Goal: Task Accomplishment & Management: Use online tool/utility

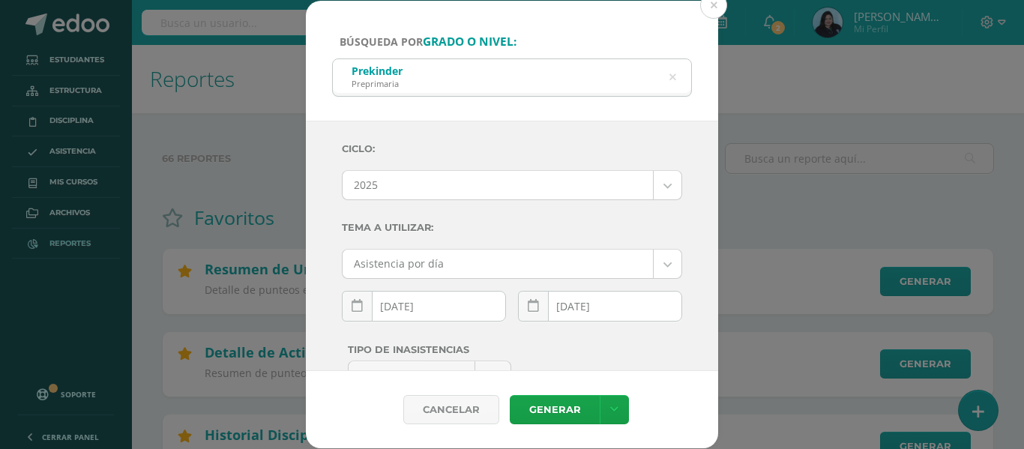
select select "2"
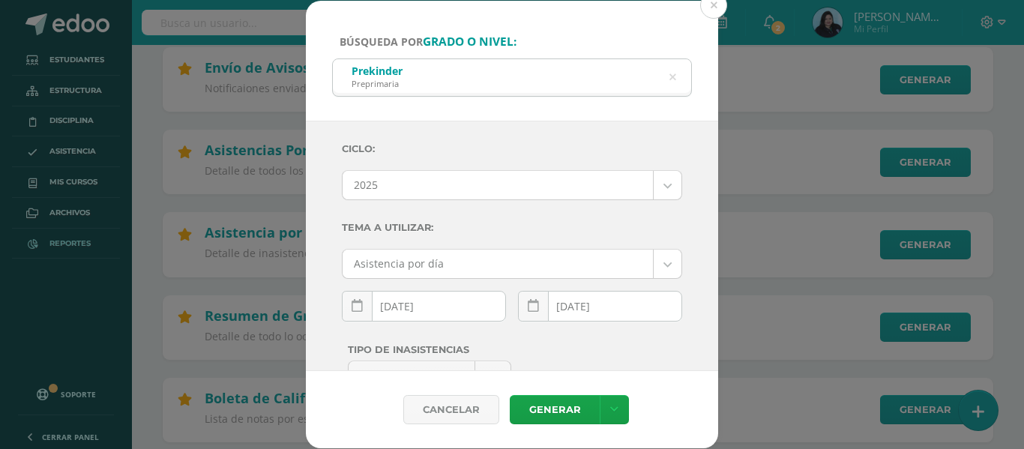
scroll to position [136, 0]
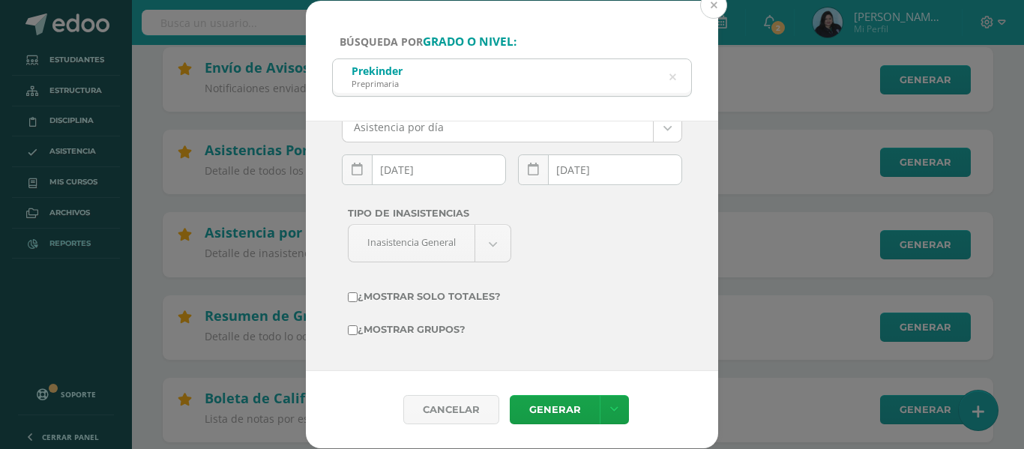
click at [717, 5] on button at bounding box center [713, 5] width 27 height 27
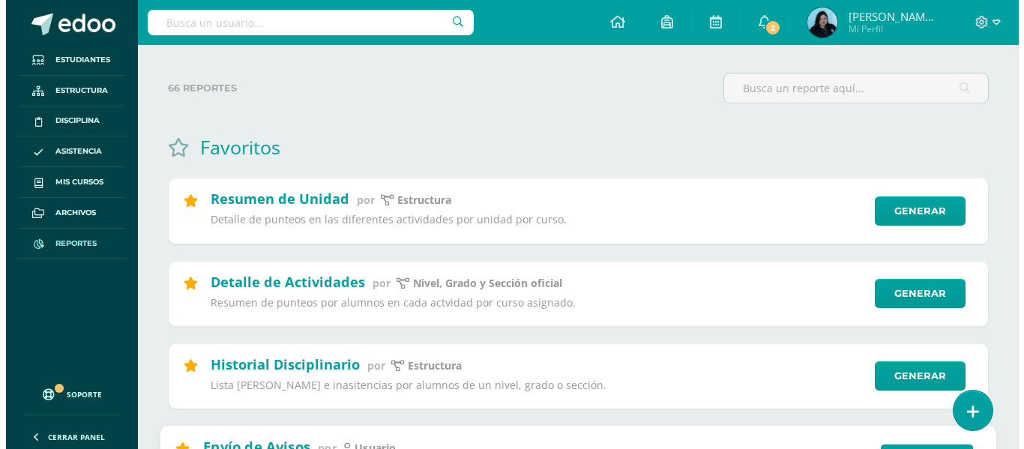
scroll to position [0, 0]
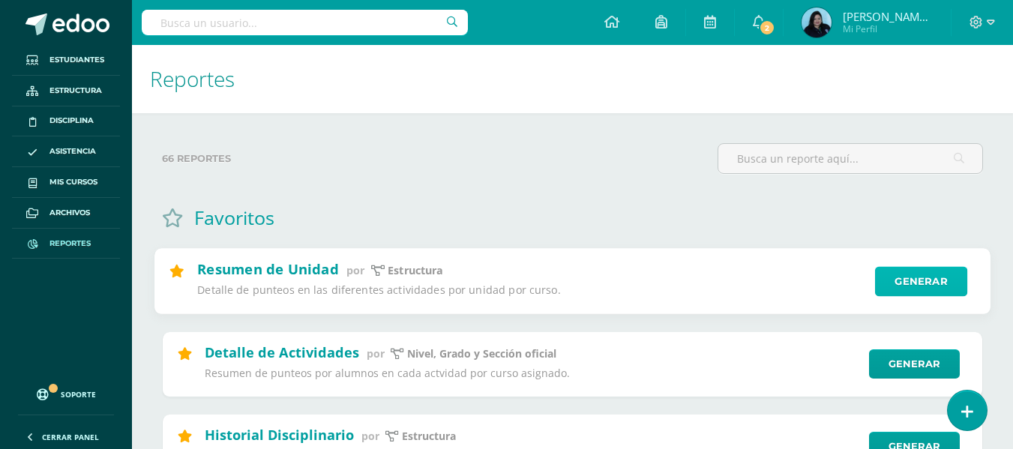
click at [932, 281] on link "Generar" at bounding box center [921, 282] width 92 height 30
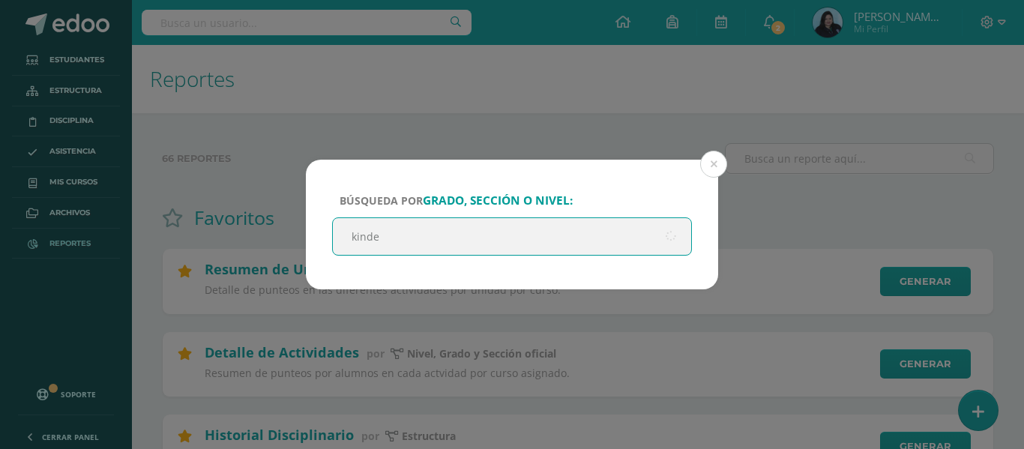
type input "kinder"
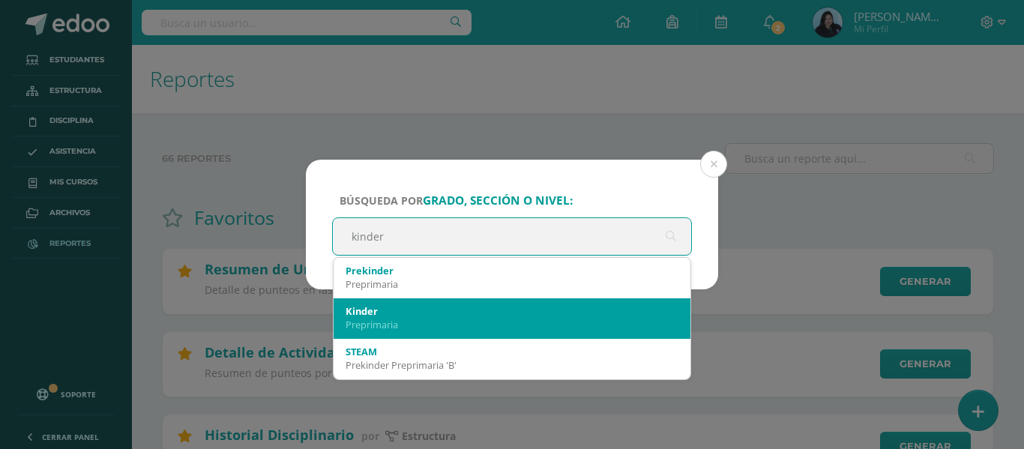
click at [435, 322] on div "Preprimaria" at bounding box center [512, 324] width 333 height 13
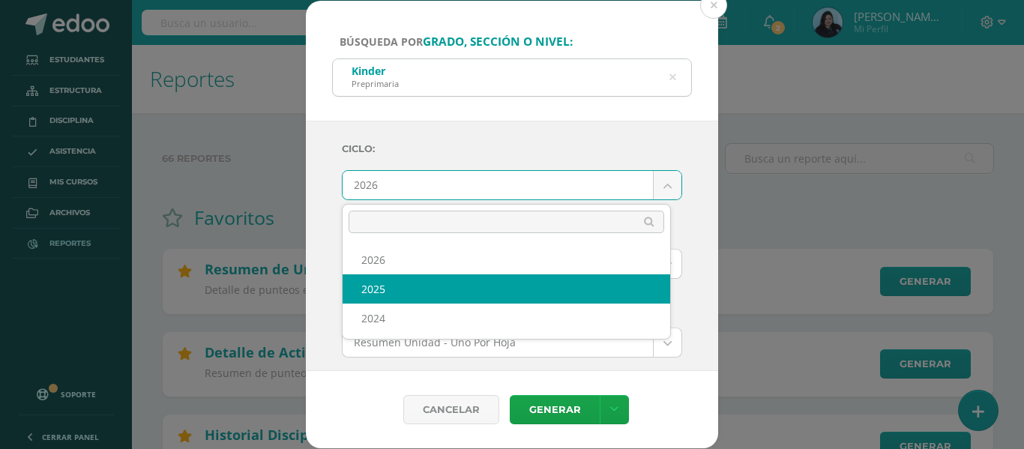
select select "2"
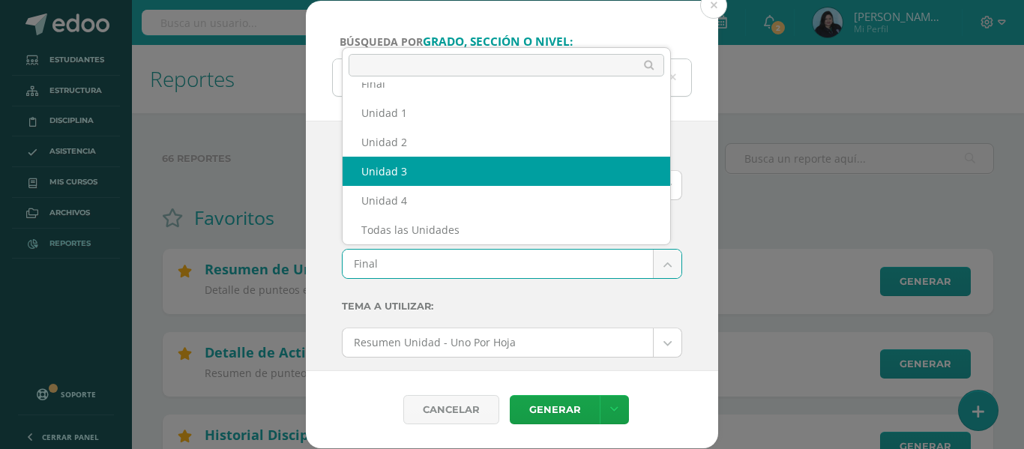
select select "Unidad 3"
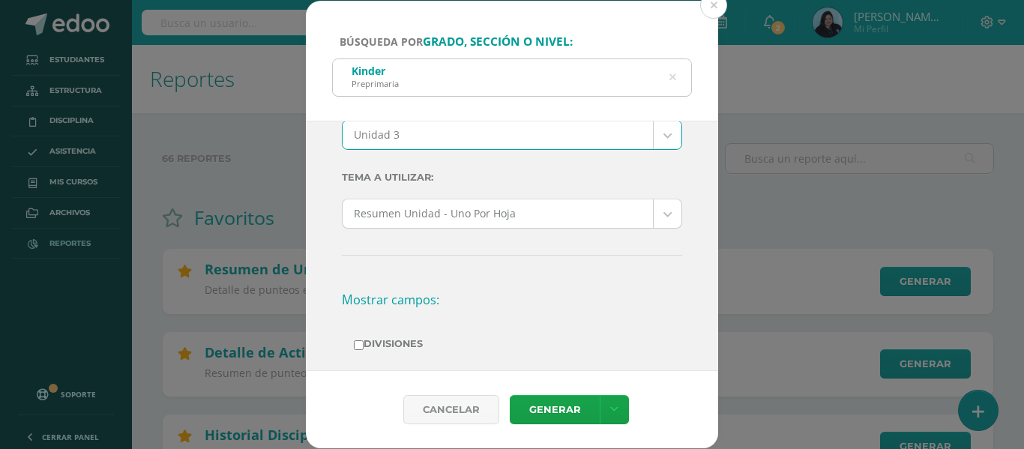
scroll to position [150, 0]
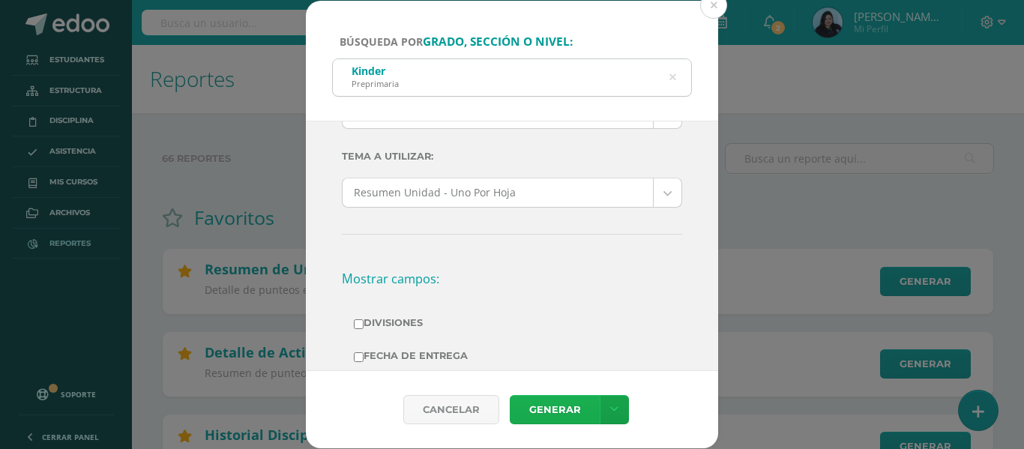
click at [559, 406] on link "Generar" at bounding box center [555, 409] width 90 height 29
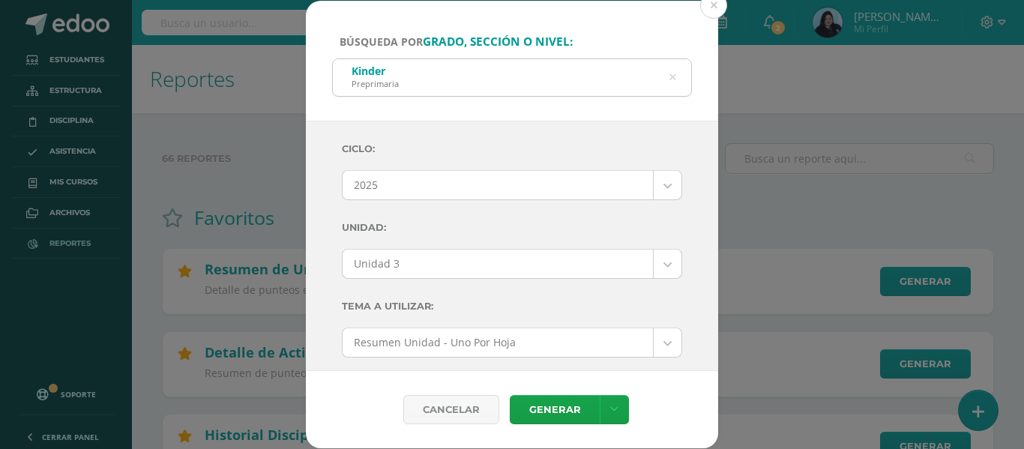
click at [672, 77] on icon at bounding box center [673, 77] width 7 height 38
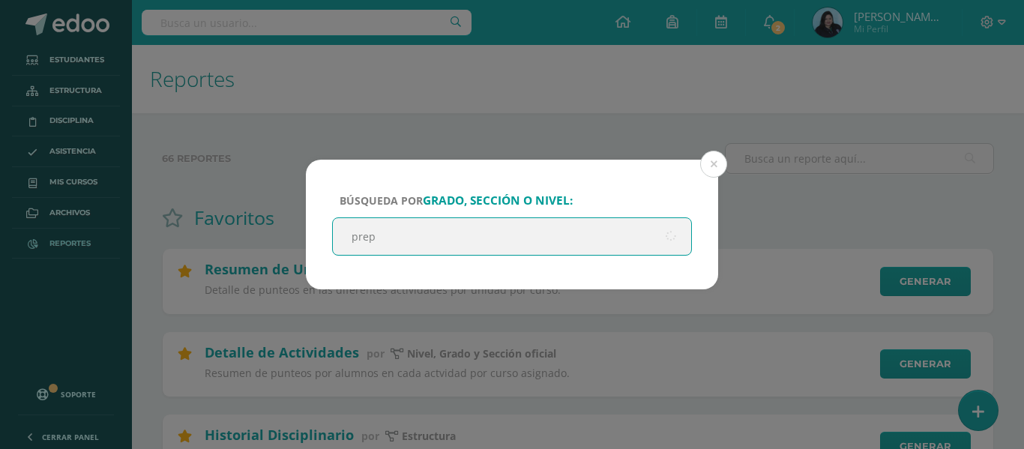
type input "prepa"
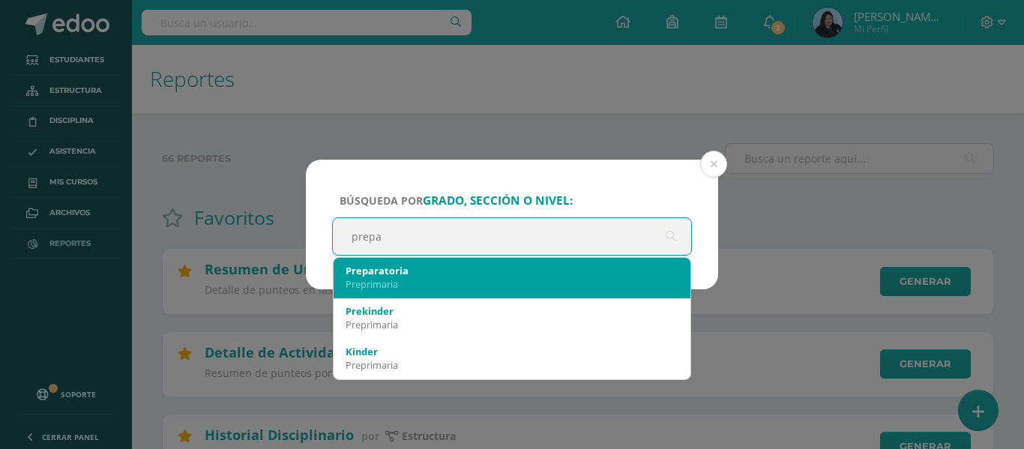
click at [407, 270] on div "Preparatoria" at bounding box center [512, 270] width 333 height 13
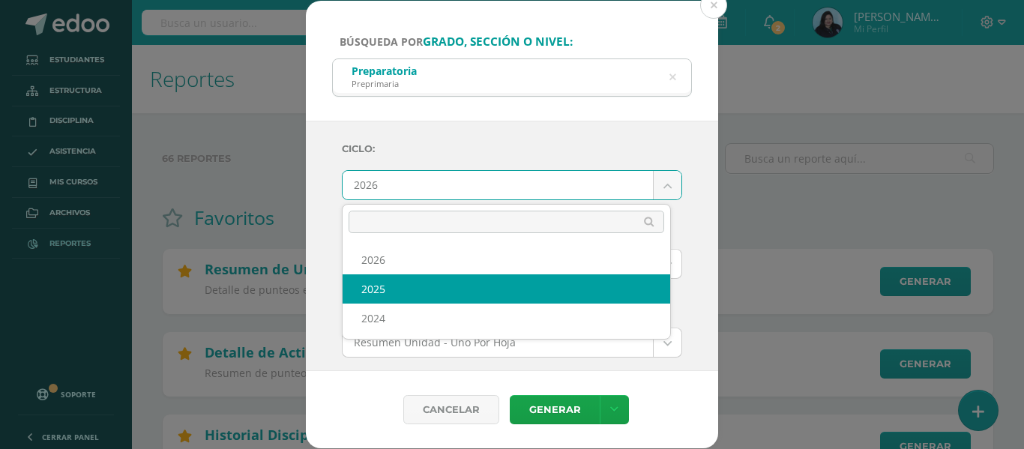
select select "2"
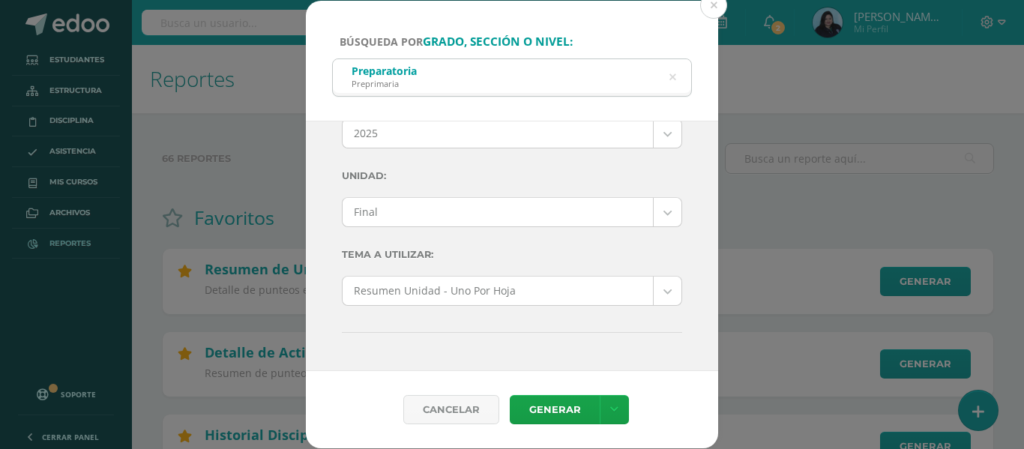
scroll to position [75, 0]
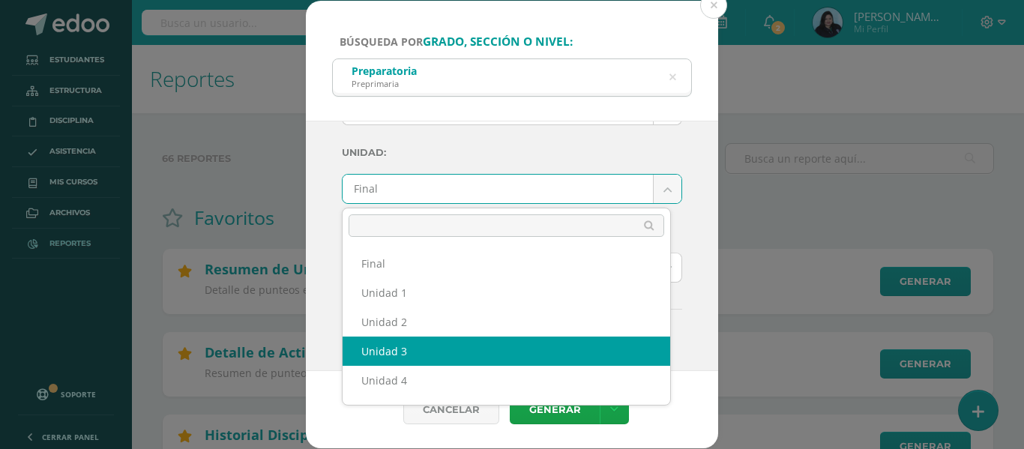
select select "Unidad 3"
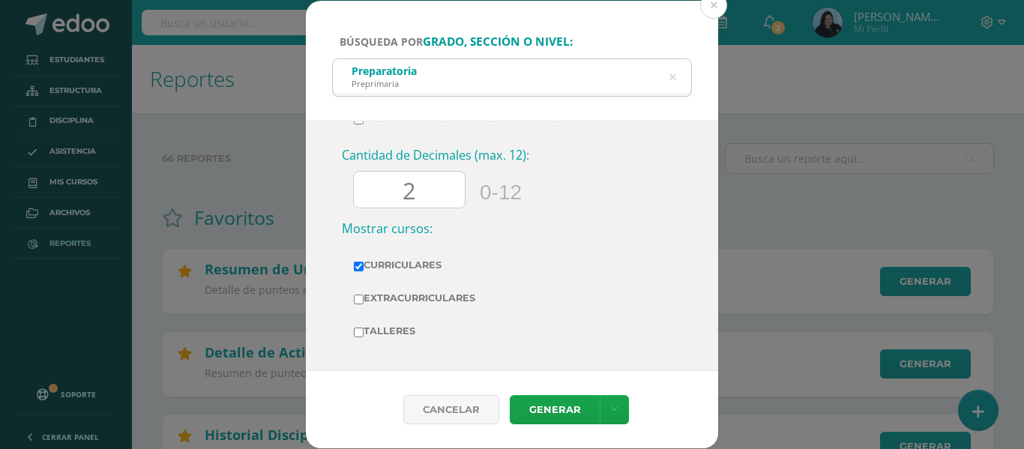
scroll to position [587, 0]
click at [550, 408] on link "Generar" at bounding box center [555, 409] width 90 height 29
